Goal: Find specific page/section: Find specific page/section

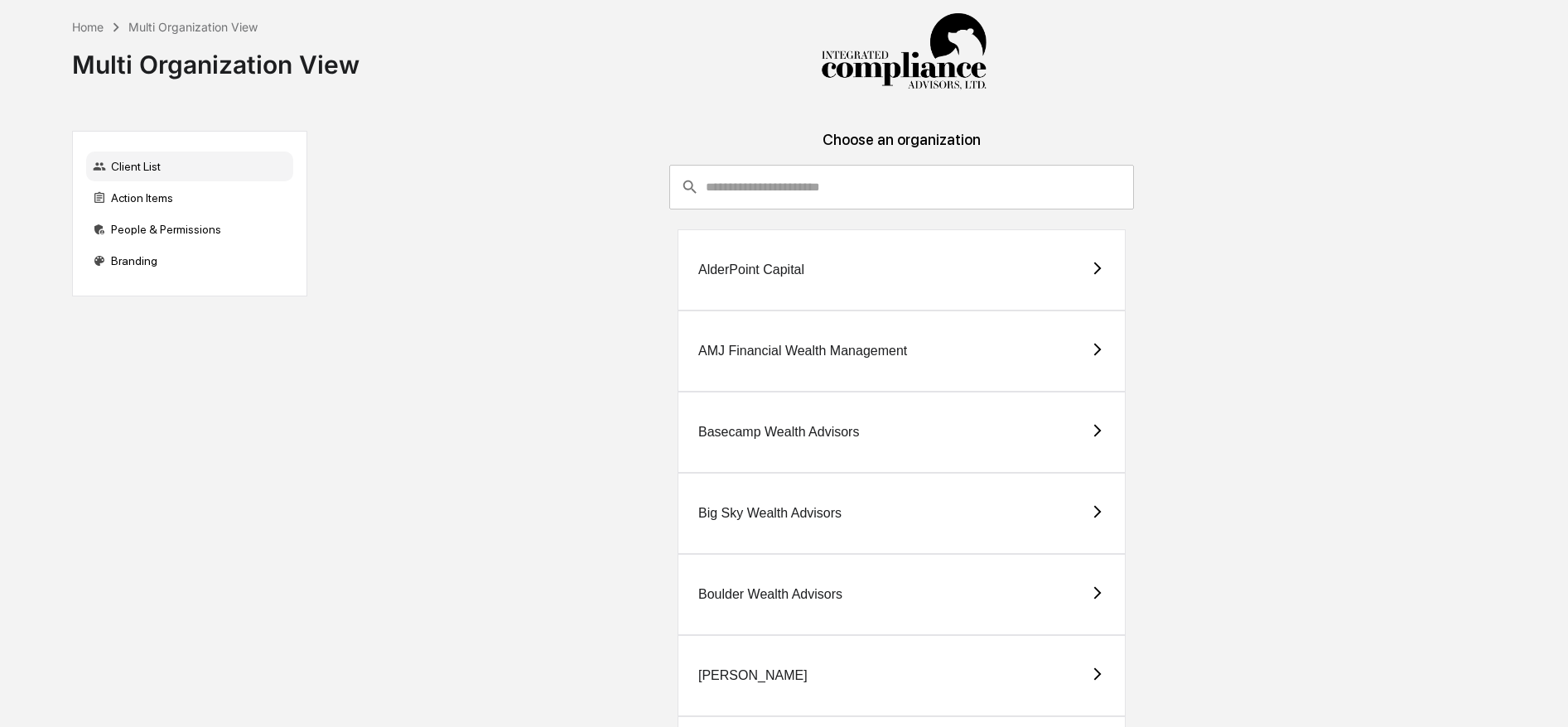
click at [805, 421] on div "Basecamp Wealth Advisors" at bounding box center [901, 432] width 448 height 81
click at [751, 191] on input "consultant-dashboard__filter-organizations-search-bar" at bounding box center [919, 186] width 428 height 45
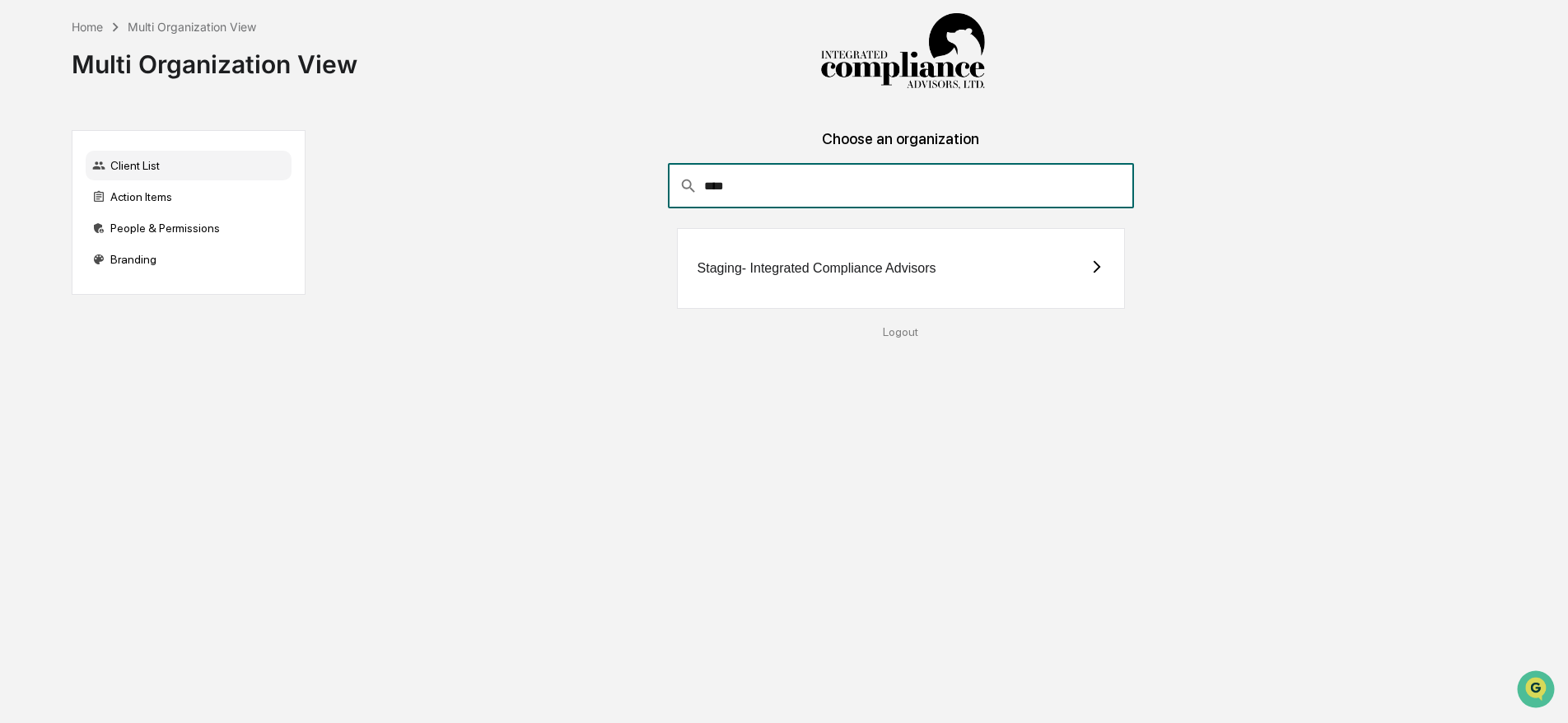
type input "****"
click at [709, 277] on div "Staging- Integrated Compliance Advisors" at bounding box center [901, 268] width 449 height 80
